Goal: Task Accomplishment & Management: Manage account settings

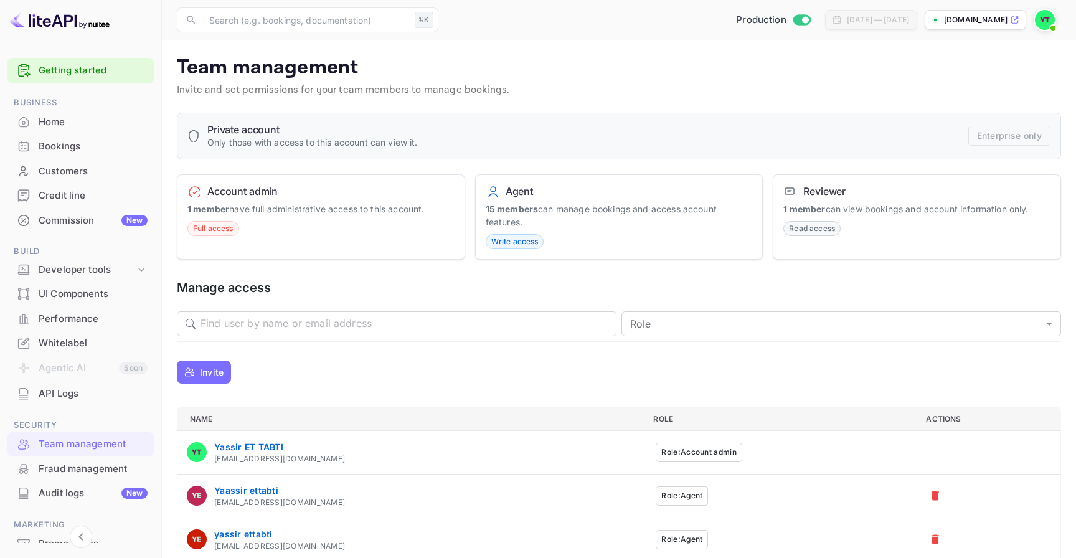
click at [318, 374] on div "Invite" at bounding box center [619, 372] width 884 height 31
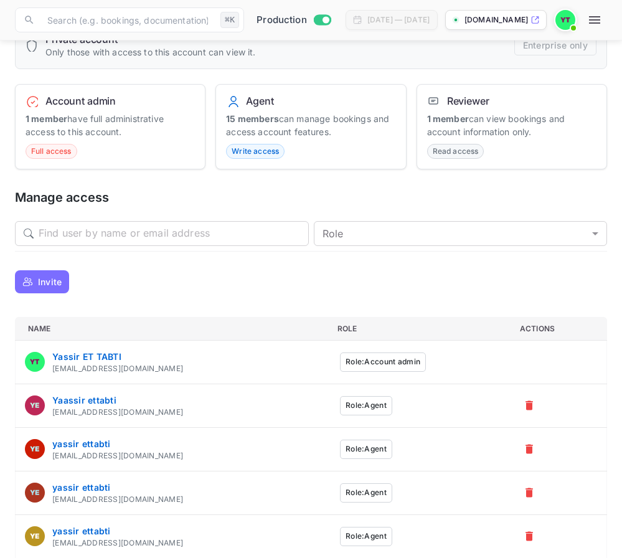
scroll to position [95, 0]
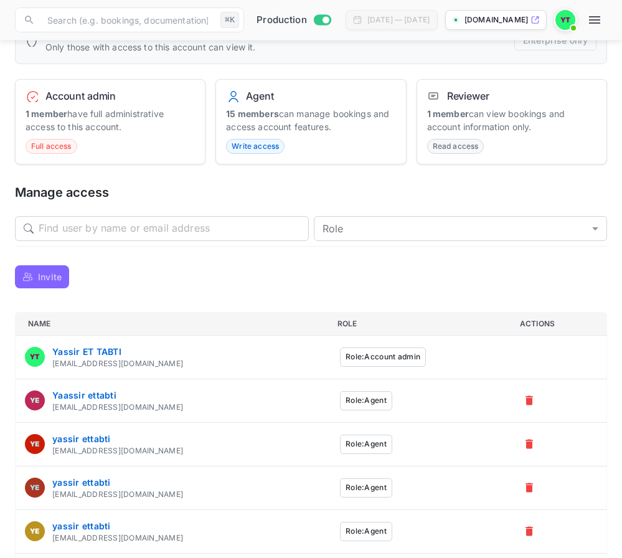
click at [52, 275] on p "Invite" at bounding box center [50, 276] width 24 height 13
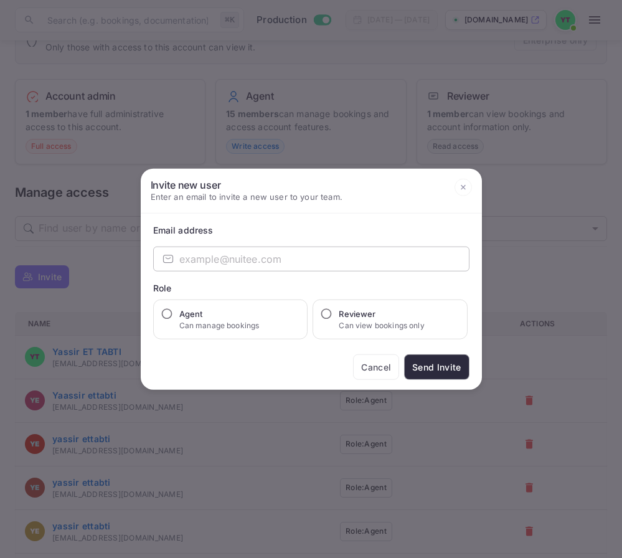
click at [431, 254] on input "email" at bounding box center [324, 259] width 290 height 25
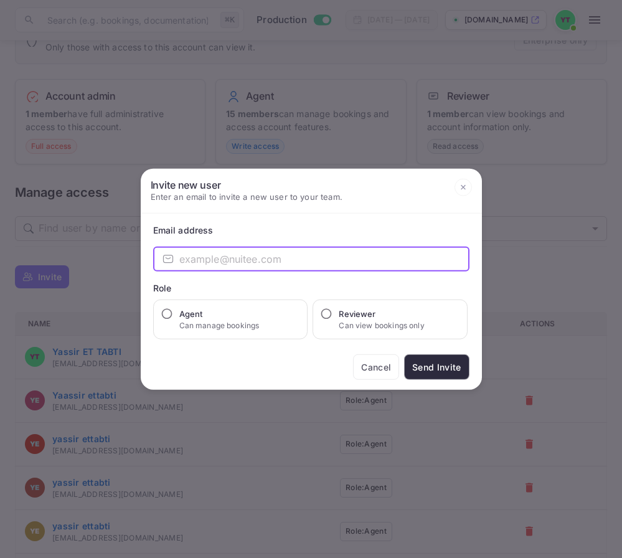
click at [346, 258] on input "email" at bounding box center [324, 259] width 290 height 25
click at [353, 260] on input "email" at bounding box center [324, 259] width 290 height 25
click at [344, 229] on div "Email address" at bounding box center [311, 230] width 316 height 13
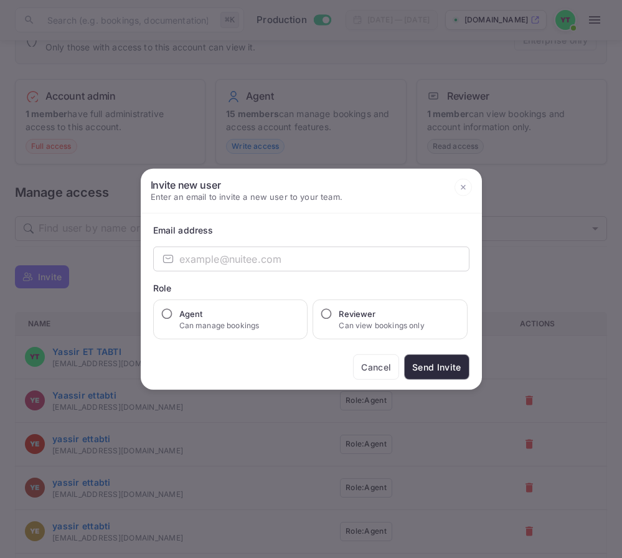
click at [473, 109] on div at bounding box center [311, 279] width 622 height 558
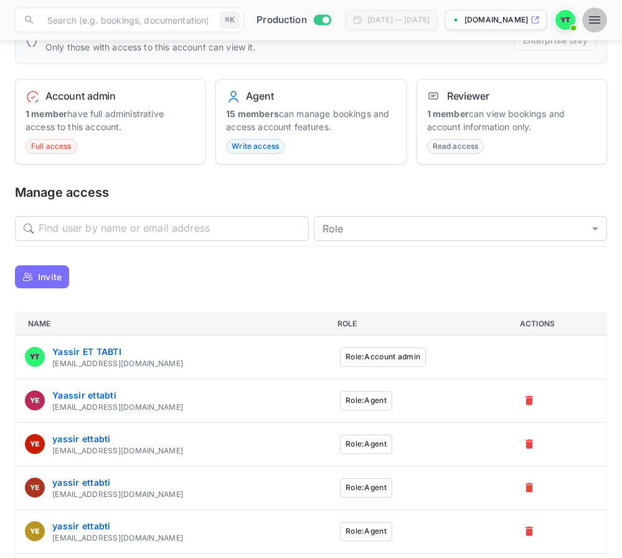
click at [600, 26] on icon "button" at bounding box center [594, 19] width 15 height 15
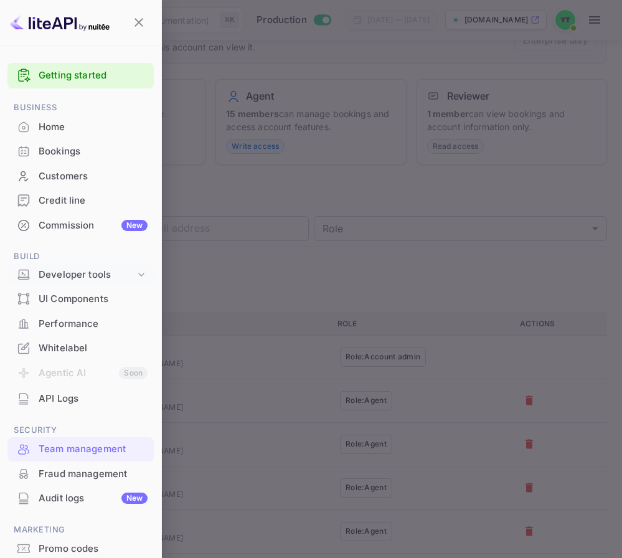
click at [115, 273] on div "Developer tools" at bounding box center [87, 275] width 97 height 14
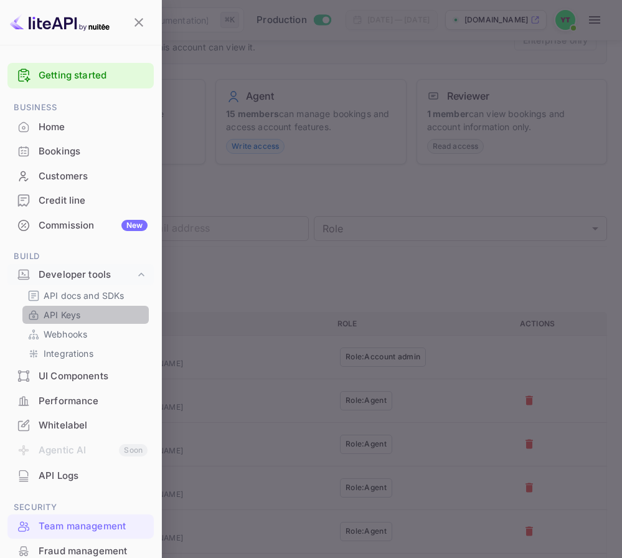
click at [102, 315] on link "API Keys" at bounding box center [85, 314] width 116 height 13
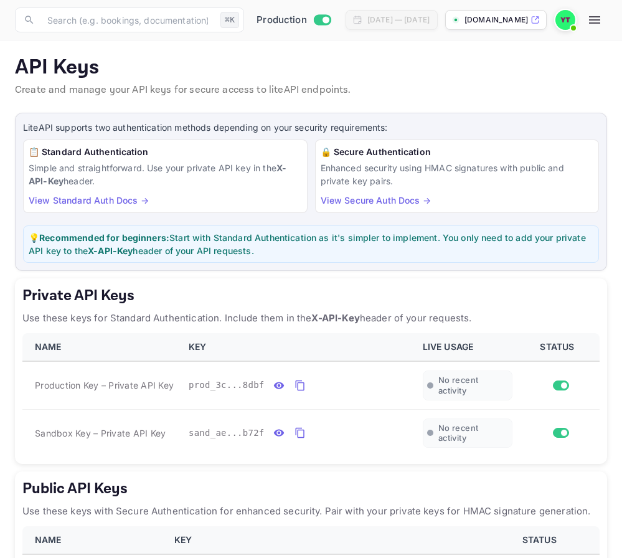
click at [565, 26] on img at bounding box center [566, 20] width 20 height 20
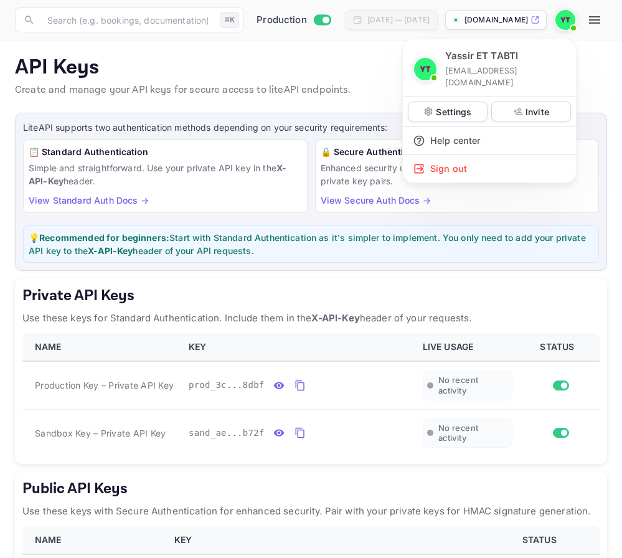
click at [600, 20] on div at bounding box center [311, 279] width 622 height 558
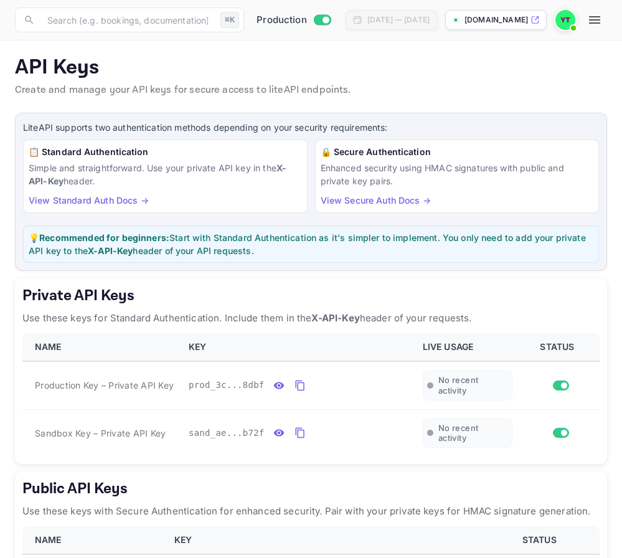
click at [574, 21] on img at bounding box center [566, 20] width 20 height 20
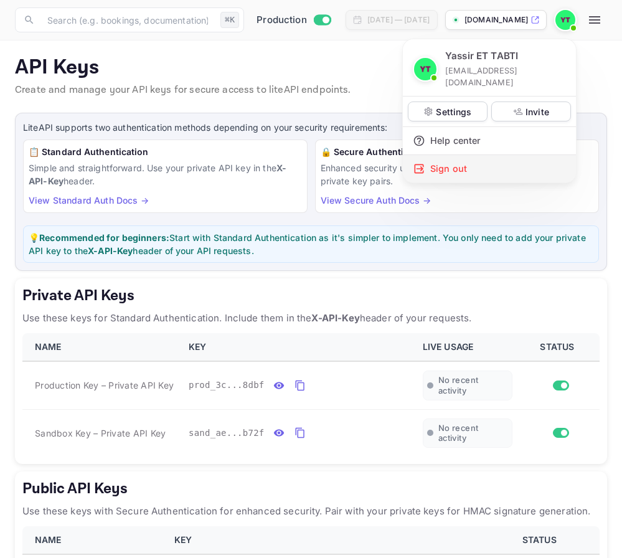
click at [532, 160] on div "Sign out" at bounding box center [489, 168] width 173 height 27
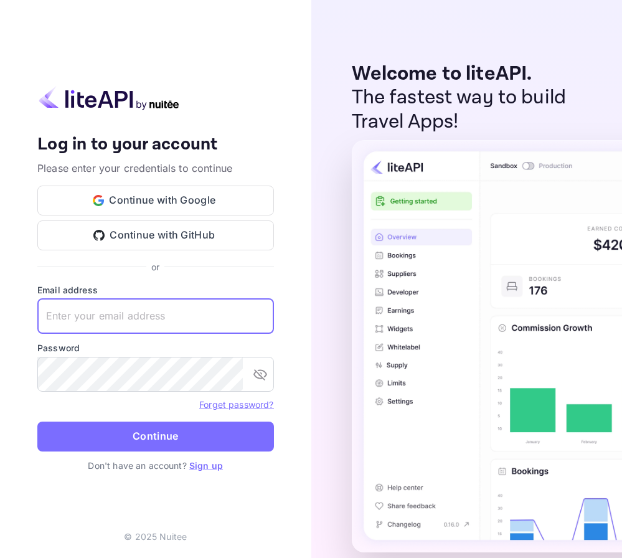
click at [175, 326] on input "text" at bounding box center [155, 316] width 237 height 35
click at [234, 321] on input "text" at bounding box center [155, 316] width 237 height 35
paste input "[EMAIL_ADDRESS][DOMAIN_NAME]"
type input "[EMAIL_ADDRESS][DOMAIN_NAME]"
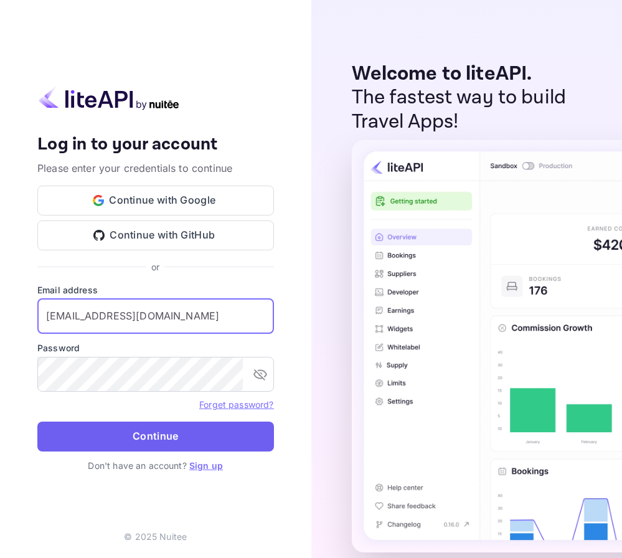
click at [200, 436] on button "Continue" at bounding box center [155, 437] width 237 height 30
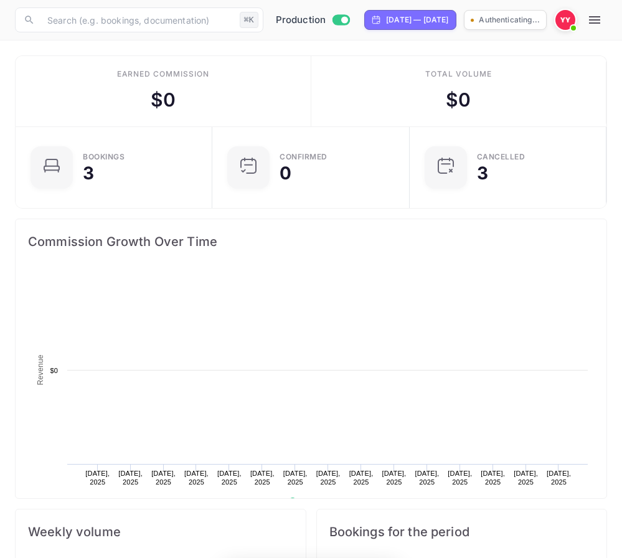
scroll to position [202, 290]
